Goal: Transaction & Acquisition: Book appointment/travel/reservation

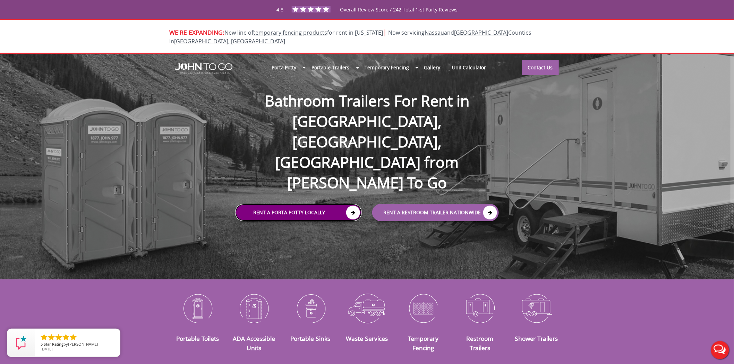
click at [311, 204] on link "Rent a Porta Potty Locally" at bounding box center [298, 212] width 127 height 17
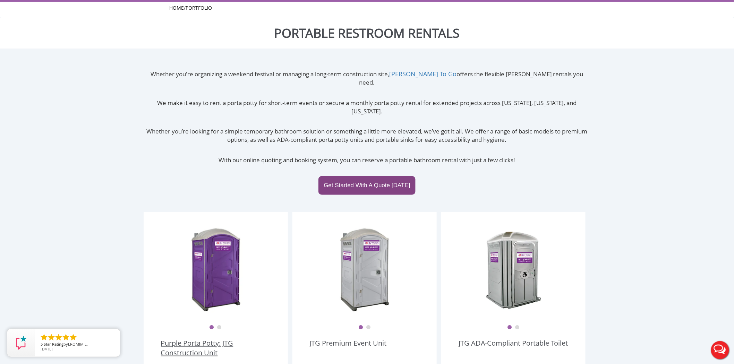
scroll to position [116, 0]
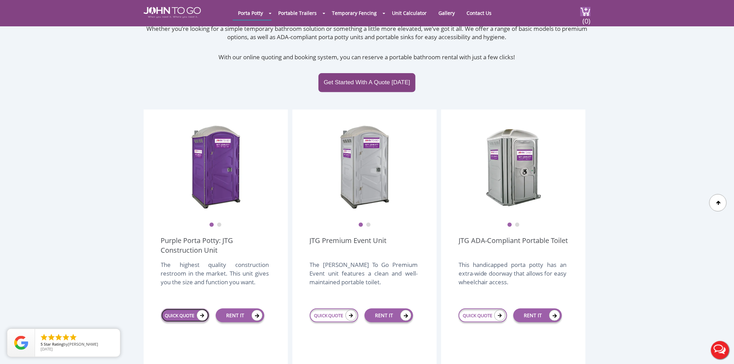
click at [188, 309] on link "QUICK QUOTE" at bounding box center [185, 316] width 49 height 14
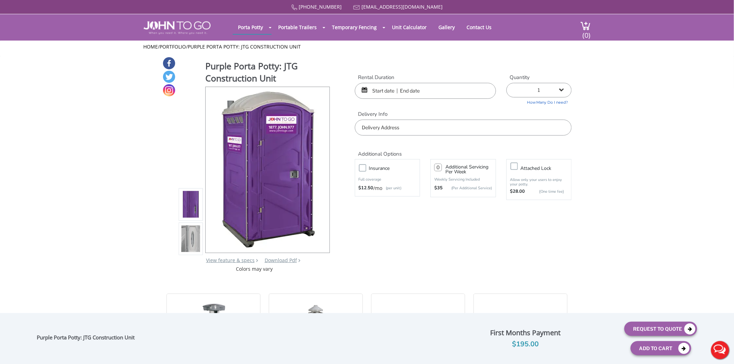
click at [397, 98] on input "text" at bounding box center [425, 91] width 141 height 16
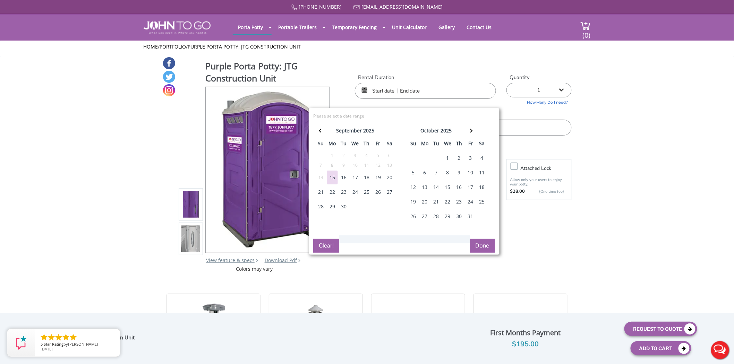
click at [363, 192] on div "25" at bounding box center [366, 192] width 11 height 14
click at [470, 133] on th at bounding box center [470, 132] width 11 height 14
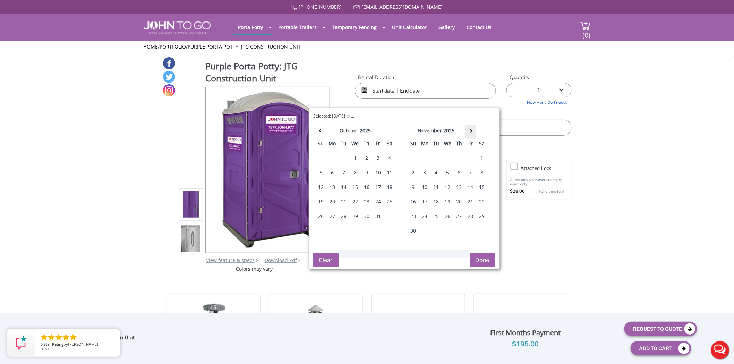
click at [470, 130] on span at bounding box center [471, 131] width 4 height 4
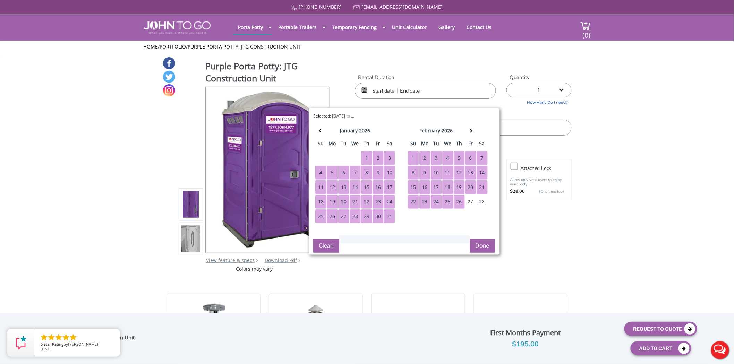
click at [456, 200] on div "26" at bounding box center [459, 202] width 11 height 14
type input "[DATE] to [DATE]"
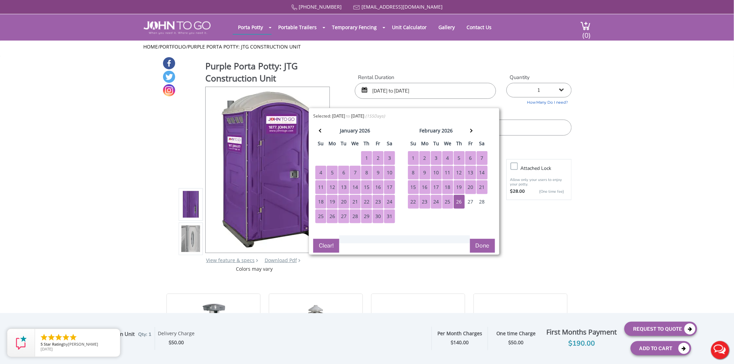
drag, startPoint x: 482, startPoint y: 246, endPoint x: 445, endPoint y: 201, distance: 58.4
click at [481, 246] on button "Done" at bounding box center [482, 246] width 25 height 14
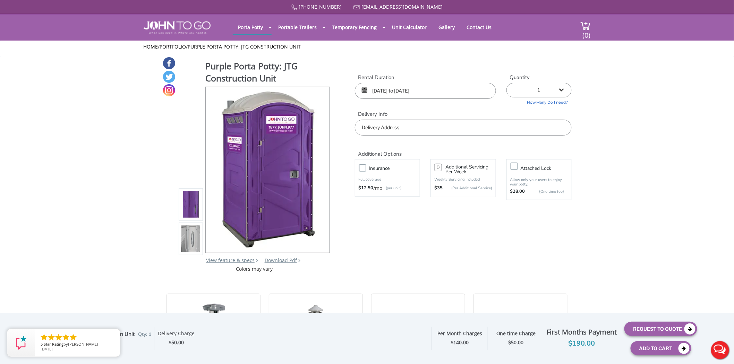
click at [393, 124] on input "text" at bounding box center [463, 128] width 217 height 16
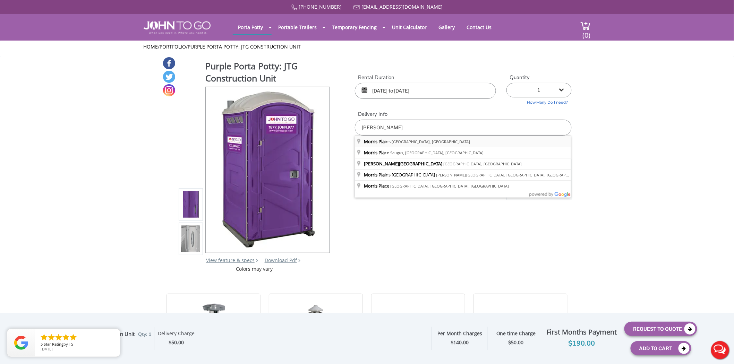
type input "[PERSON_NAME][GEOGRAPHIC_DATA], [GEOGRAPHIC_DATA], [GEOGRAPHIC_DATA]"
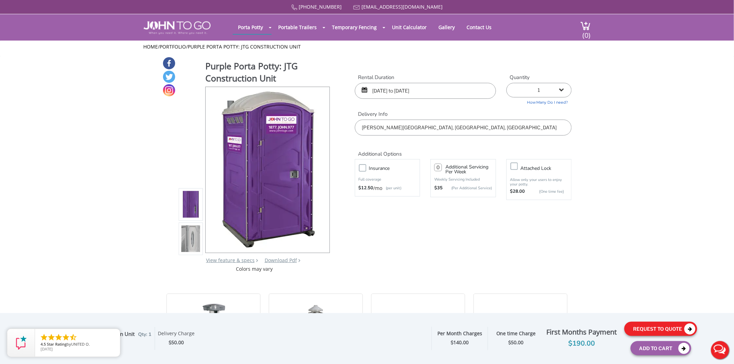
click at [681, 328] on button "Request To Quote" at bounding box center [661, 329] width 73 height 14
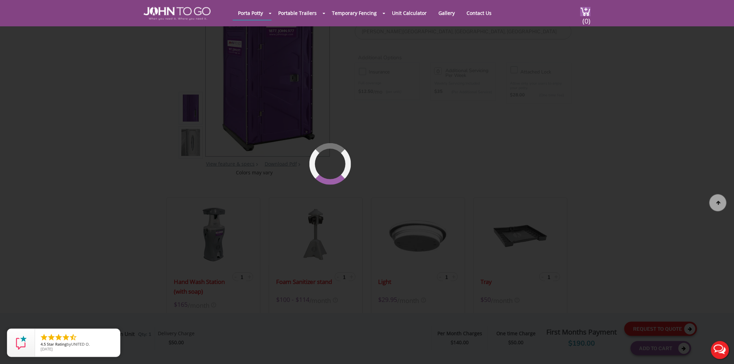
scroll to position [74, 0]
